Goal: Task Accomplishment & Management: Manage account settings

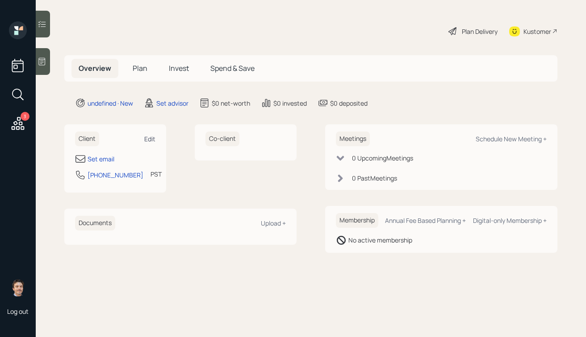
click at [145, 137] on div "Edit" at bounding box center [149, 139] width 11 height 8
select select "America/Los_Angeles"
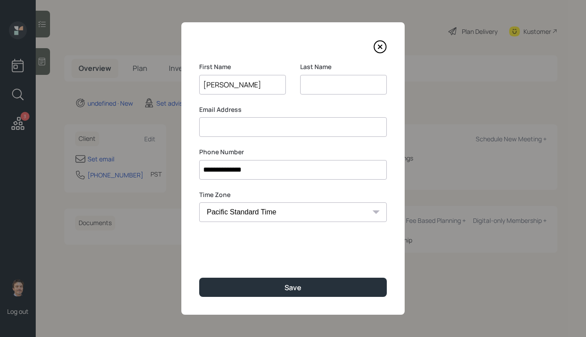
type input "[PERSON_NAME]"
click at [343, 92] on input at bounding box center [343, 85] width 87 height 20
paste input "Tenyenhuis"
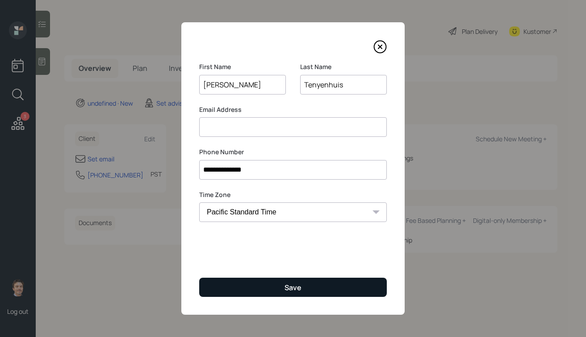
type input "Tenyenhuis"
click at [288, 292] on div "Save" at bounding box center [292, 288] width 17 height 10
